Goal: Task Accomplishment & Management: Use online tool/utility

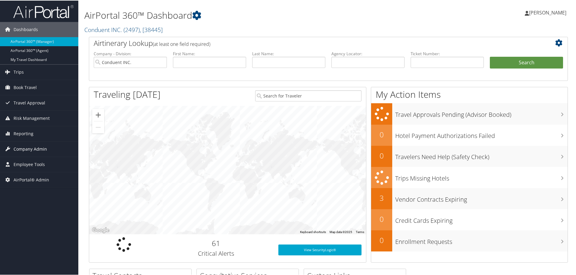
click at [25, 145] on span "Company Admin" at bounding box center [30, 148] width 33 height 15
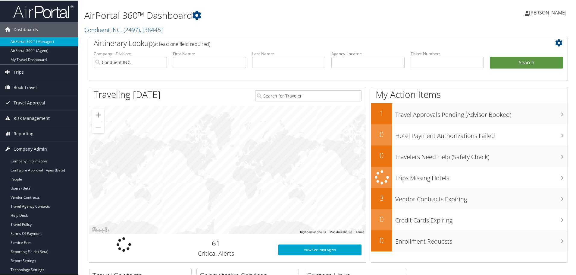
click at [25, 145] on span "Company Admin" at bounding box center [30, 148] width 33 height 15
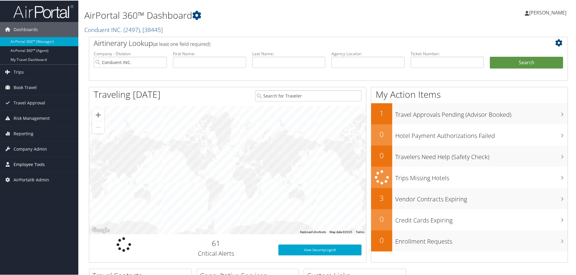
click at [29, 161] on span "Employee Tools" at bounding box center [29, 163] width 31 height 15
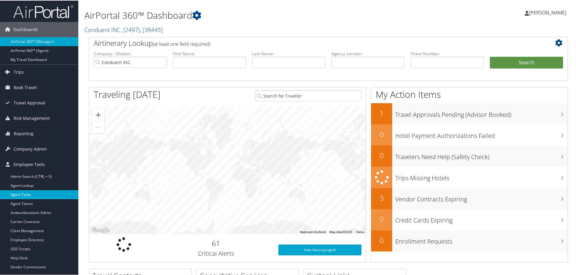
click at [27, 191] on link "Agent Tasks" at bounding box center [39, 193] width 78 height 9
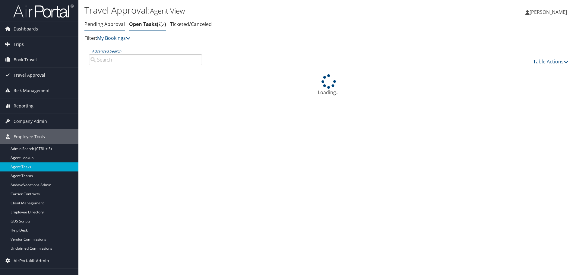
click at [109, 24] on link "Pending Approval" at bounding box center [104, 24] width 40 height 7
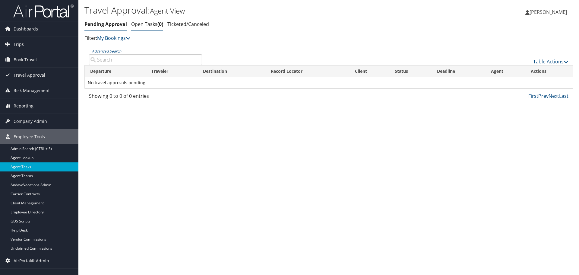
click at [146, 24] on link "Open Tasks 0" at bounding box center [147, 24] width 32 height 7
click at [115, 26] on link "Pending Approval" at bounding box center [104, 24] width 40 height 7
